Goal: Find specific fact: Find specific fact

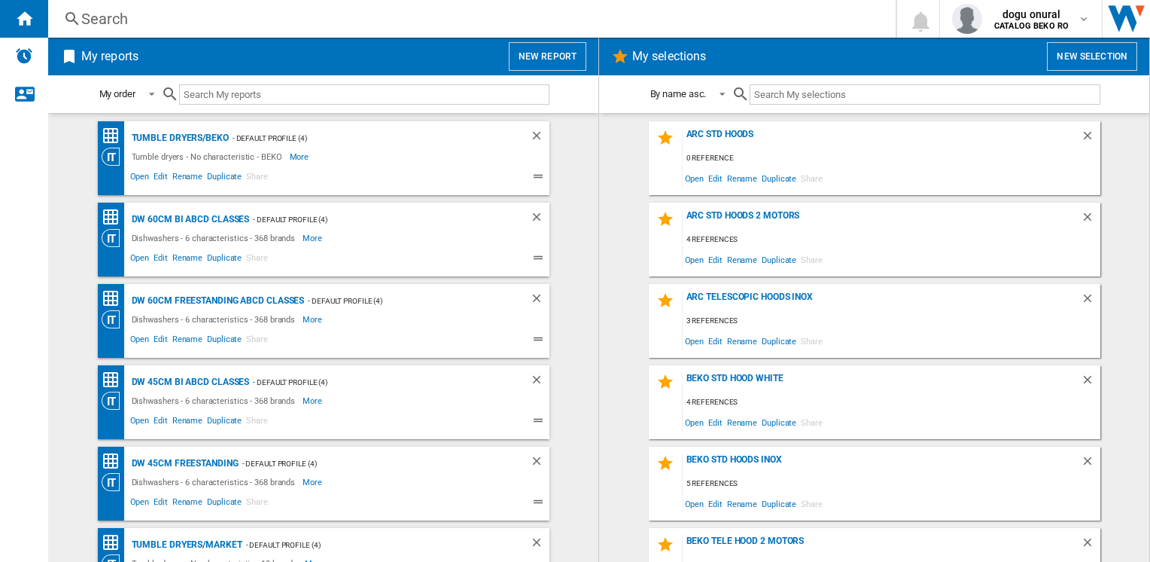
click at [97, 13] on div "Search" at bounding box center [468, 18] width 775 height 21
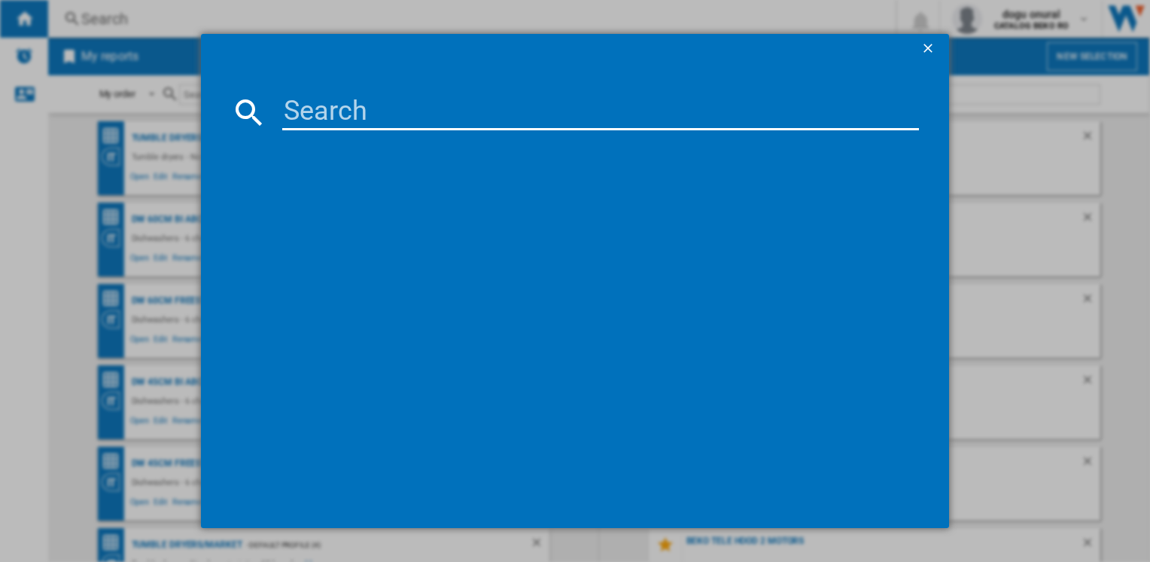
click at [326, 117] on input at bounding box center [600, 112] width 636 height 36
paste input "VRT97325VY"
type input "VRT97325VY"
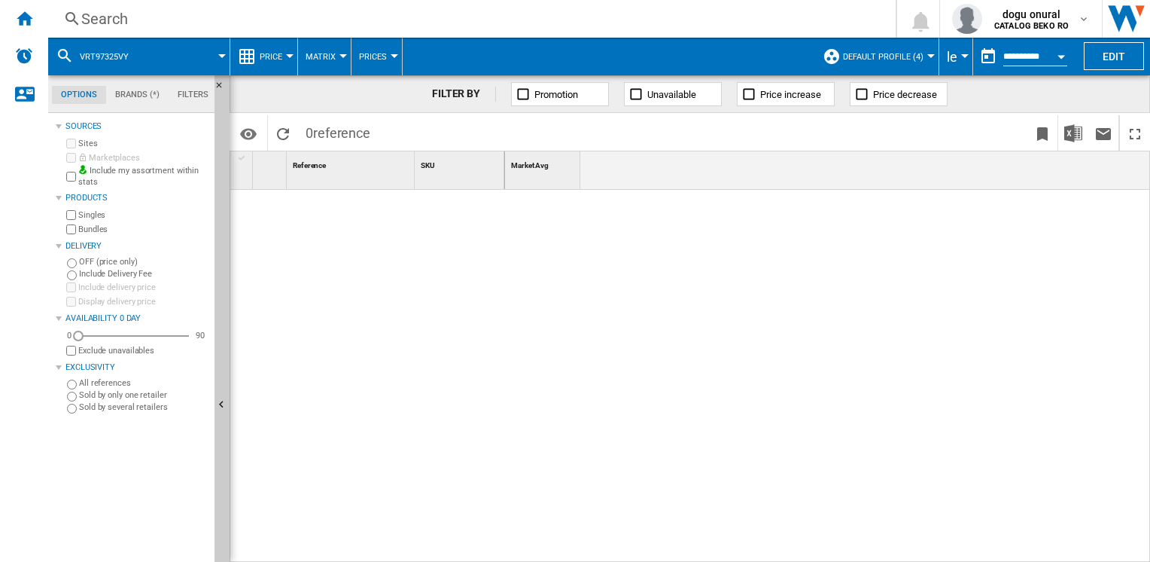
click at [94, 20] on div "Search" at bounding box center [468, 18] width 775 height 21
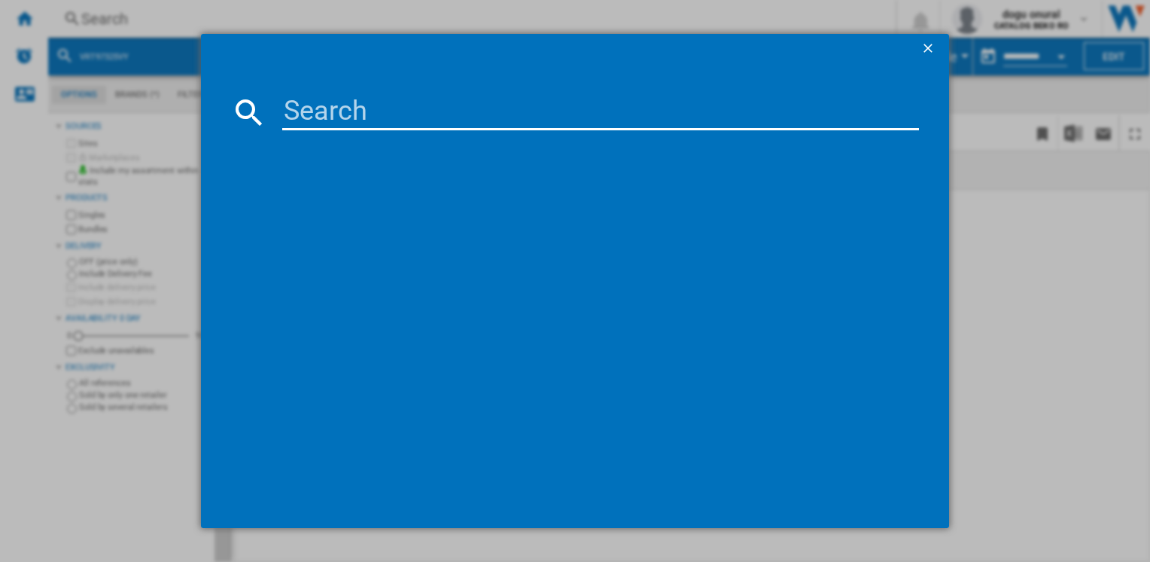
drag, startPoint x: 94, startPoint y: 20, endPoint x: 345, endPoint y: 104, distance: 265.2
click at [347, 103] on input at bounding box center [600, 112] width 636 height 36
paste input "VRT97325VY"
type input "VRT9"
click at [929, 44] on ng-md-icon "getI18NText('BUTTONS.CLOSE_DIALOG')" at bounding box center [930, 50] width 18 height 18
